Goal: Information Seeking & Learning: Learn about a topic

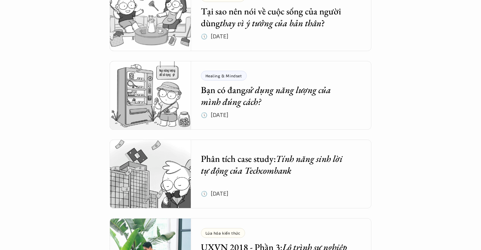
scroll to position [1746, 0]
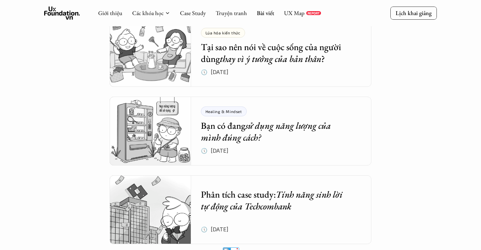
scroll to position [1700, 0]
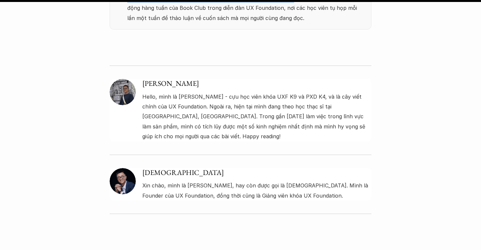
scroll to position [2907, 0]
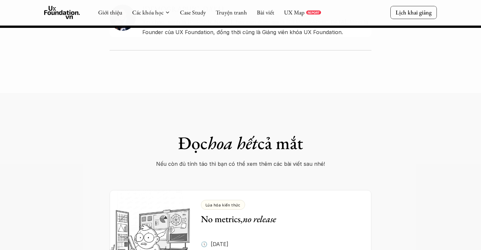
scroll to position [2735, 0]
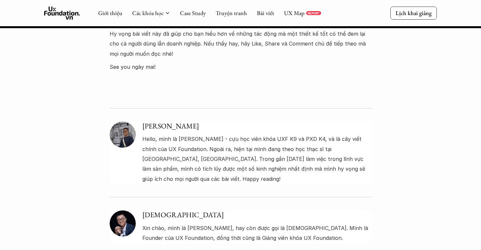
scroll to position [3175, 0]
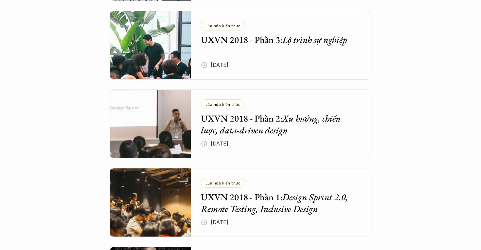
scroll to position [1950, 0]
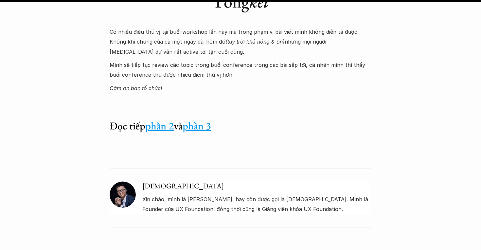
scroll to position [2025, 0]
click at [154, 118] on link "phần 2" at bounding box center [159, 125] width 28 height 14
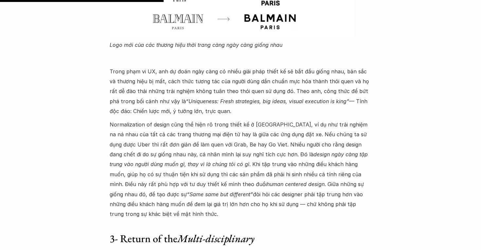
scroll to position [1101, 0]
